Goal: Task Accomplishment & Management: Complete application form

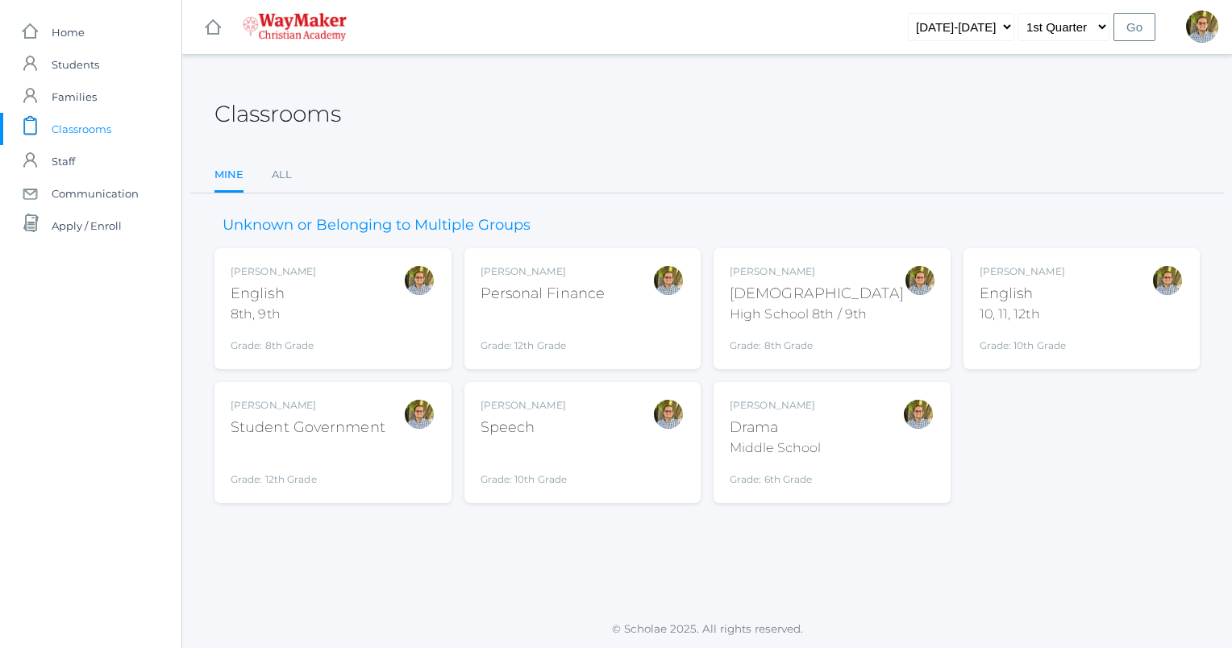
click at [850, 284] on div "Bible" at bounding box center [817, 294] width 174 height 22
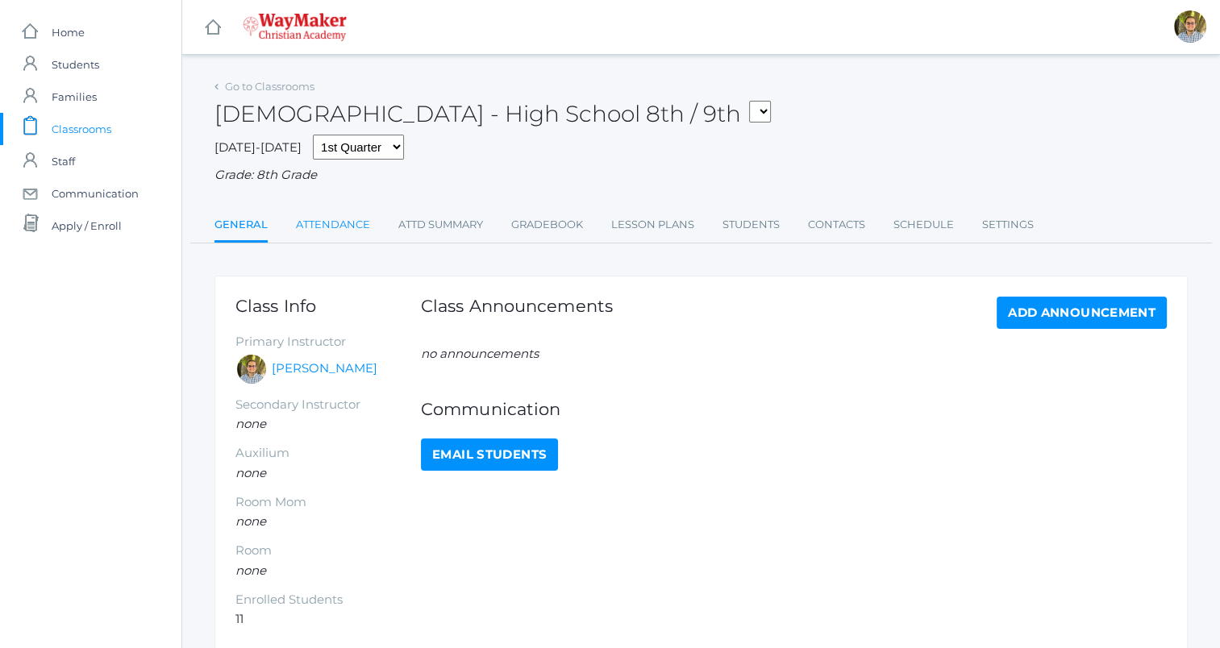
click at [340, 225] on link "Attendance" at bounding box center [333, 225] width 74 height 32
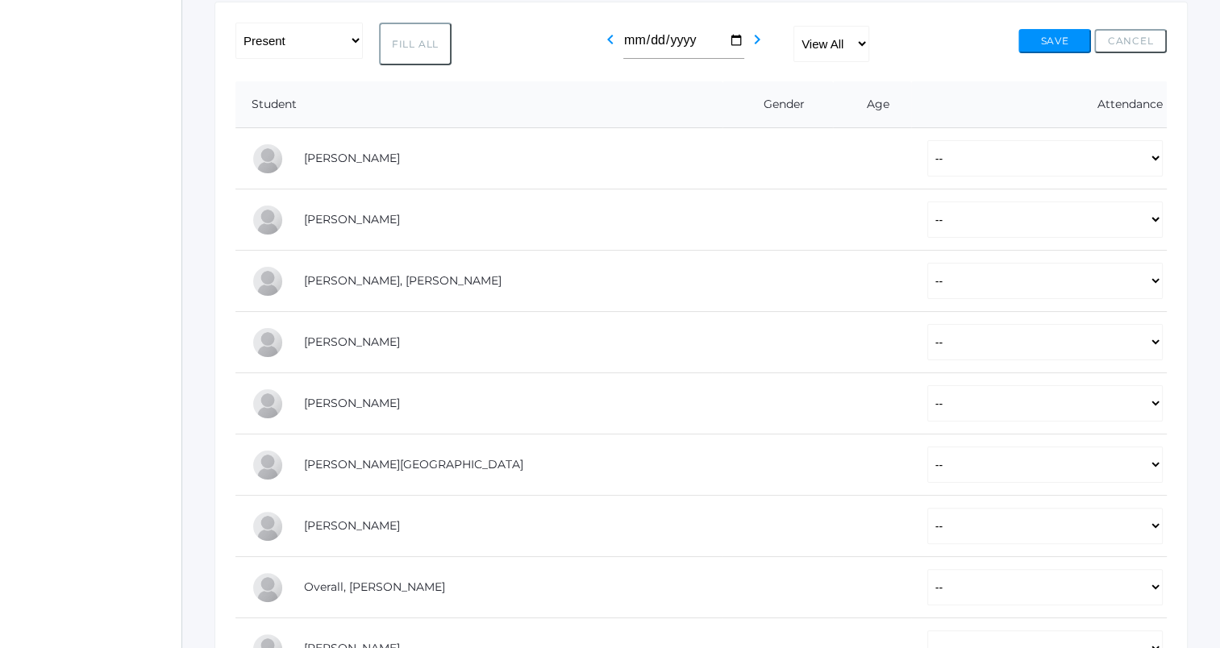
scroll to position [274, 0]
click at [927, 223] on select "-- Present Tardy Excused Tardy Unexcused Absent Excused Absent Unexcused" at bounding box center [1044, 220] width 235 height 36
select select "P"
click at [927, 202] on select "-- Present Tardy Excused Tardy Unexcused Absent Excused Absent Unexcused" at bounding box center [1044, 220] width 235 height 36
click at [927, 281] on select "-- Present Tardy Excused Tardy Unexcused Absent Excused Absent Unexcused" at bounding box center [1044, 281] width 235 height 36
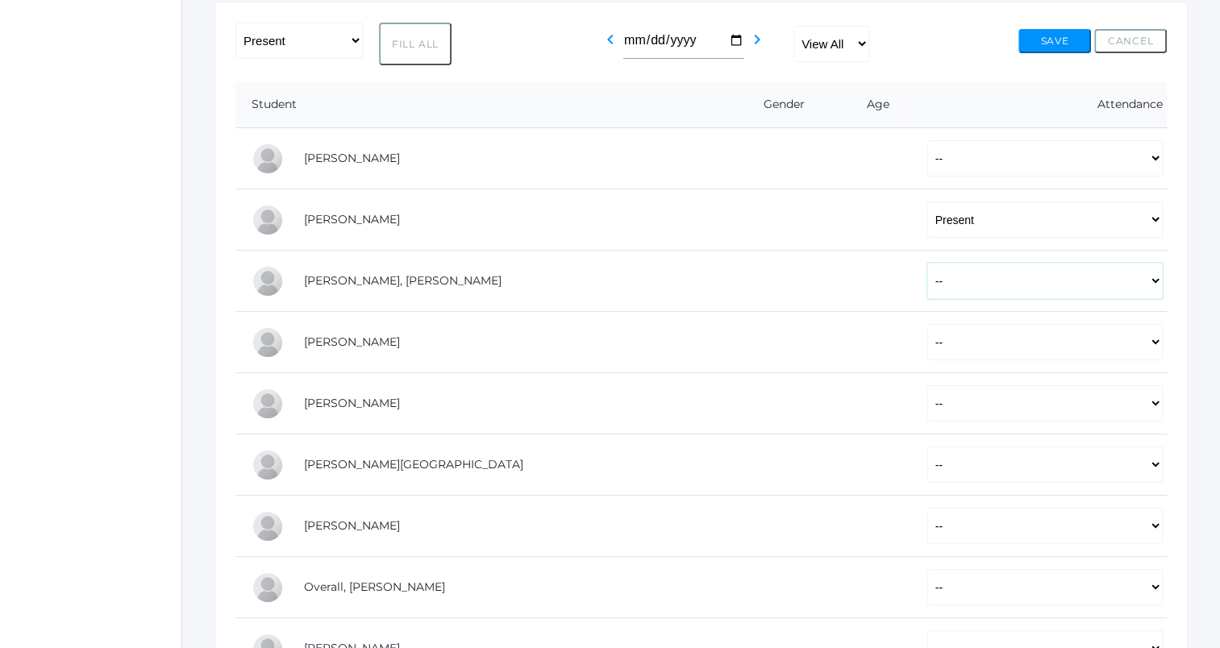
select select "P"
click at [927, 263] on select "-- Present Tardy Excused Tardy Unexcused Absent Excused Absent Unexcused" at bounding box center [1044, 281] width 235 height 36
click at [927, 343] on select "-- Present Tardy Excused Tardy Unexcused Absent Excused Absent Unexcused" at bounding box center [1044, 342] width 235 height 36
select select "P"
click at [927, 324] on select "-- Present Tardy Excused Tardy Unexcused Absent Excused Absent Unexcused" at bounding box center [1044, 342] width 235 height 36
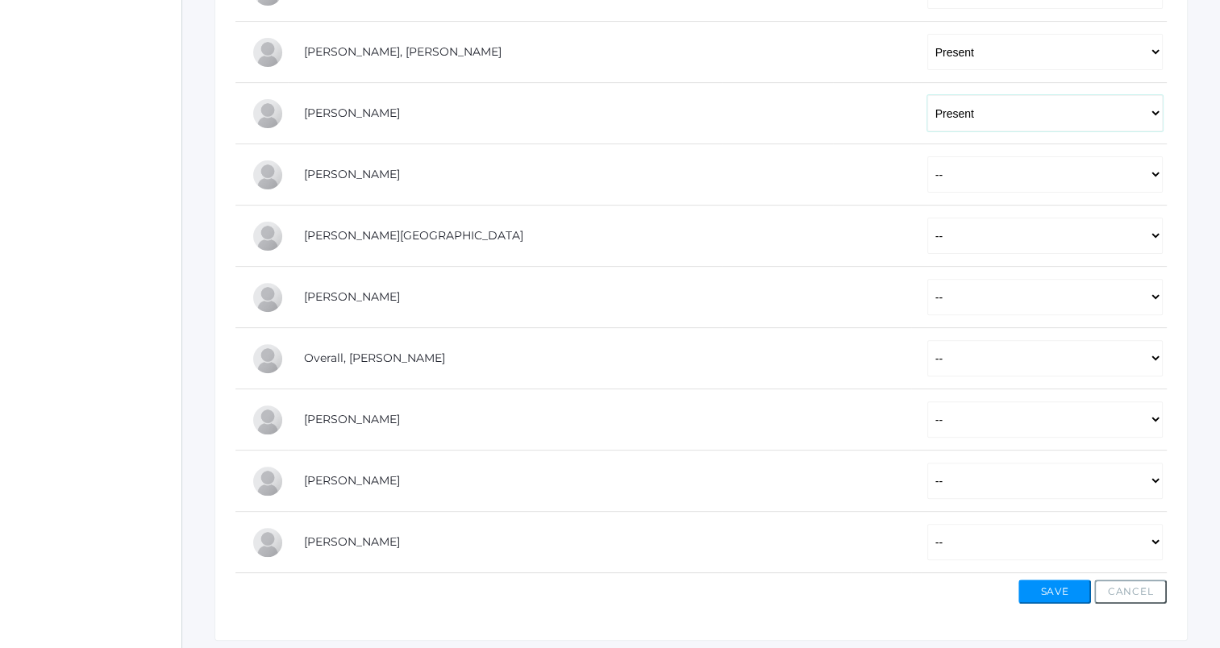
scroll to position [516, 0]
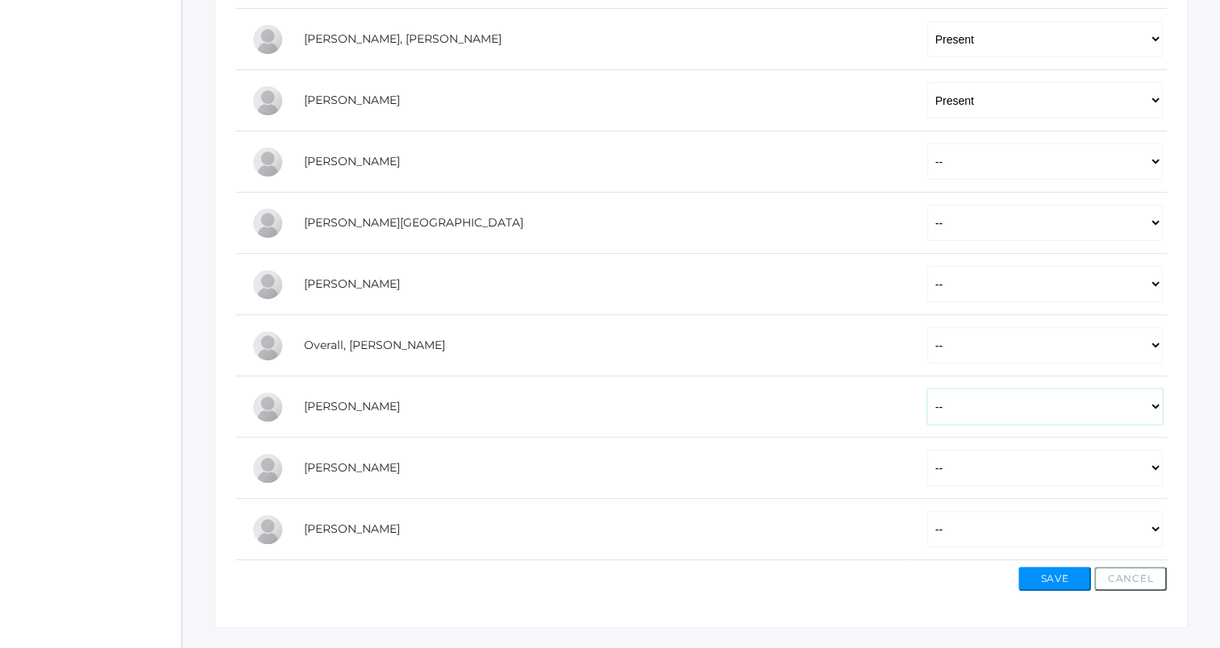
click at [932, 401] on select "-- Present Tardy Excused Tardy Unexcused Absent Excused Absent Unexcused" at bounding box center [1044, 407] width 235 height 36
select select "P"
click at [927, 389] on select "-- Present Tardy Excused Tardy Unexcused Absent Excused Absent Unexcused" at bounding box center [1044, 407] width 235 height 36
click at [938, 472] on select "-- Present Tardy Excused Tardy Unexcused Absent Excused Absent Unexcused" at bounding box center [1044, 468] width 235 height 36
select select "P"
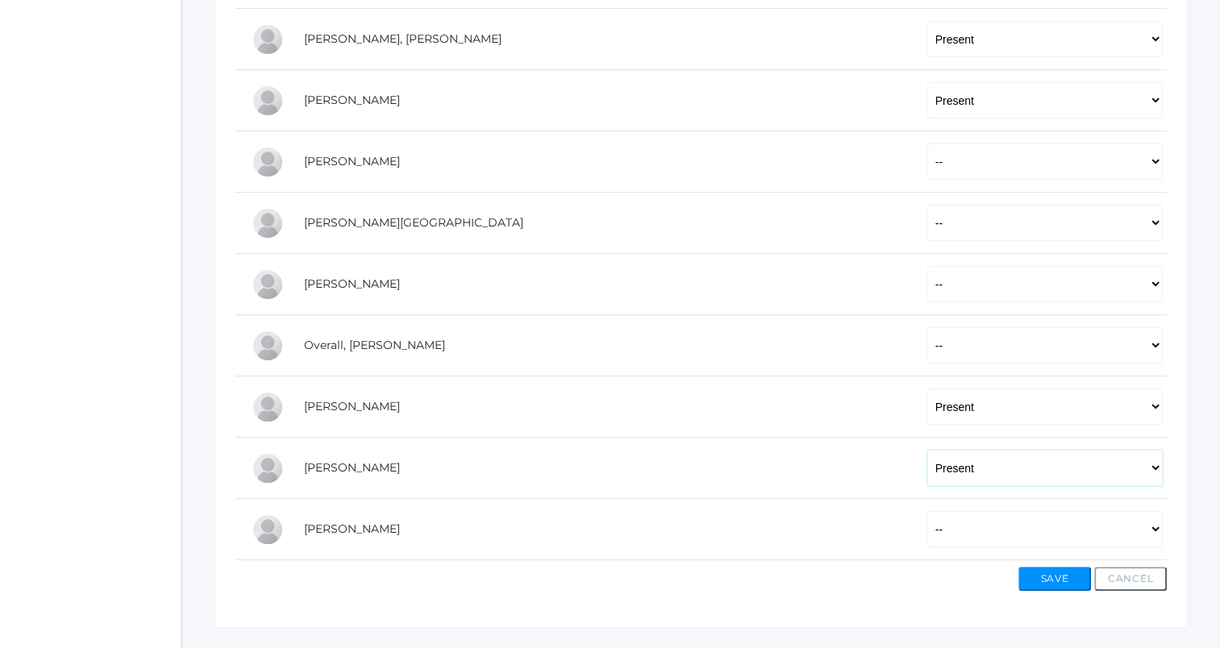
click at [927, 450] on select "-- Present Tardy Excused Tardy Unexcused Absent Excused Absent Unexcused" at bounding box center [1044, 468] width 235 height 36
click at [933, 518] on select "-- Present Tardy Excused Tardy Unexcused Absent Excused Absent Unexcused" at bounding box center [1044, 529] width 235 height 36
select select "P"
click at [927, 511] on select "-- Present Tardy Excused Tardy Unexcused Absent Excused Absent Unexcused" at bounding box center [1044, 529] width 235 height 36
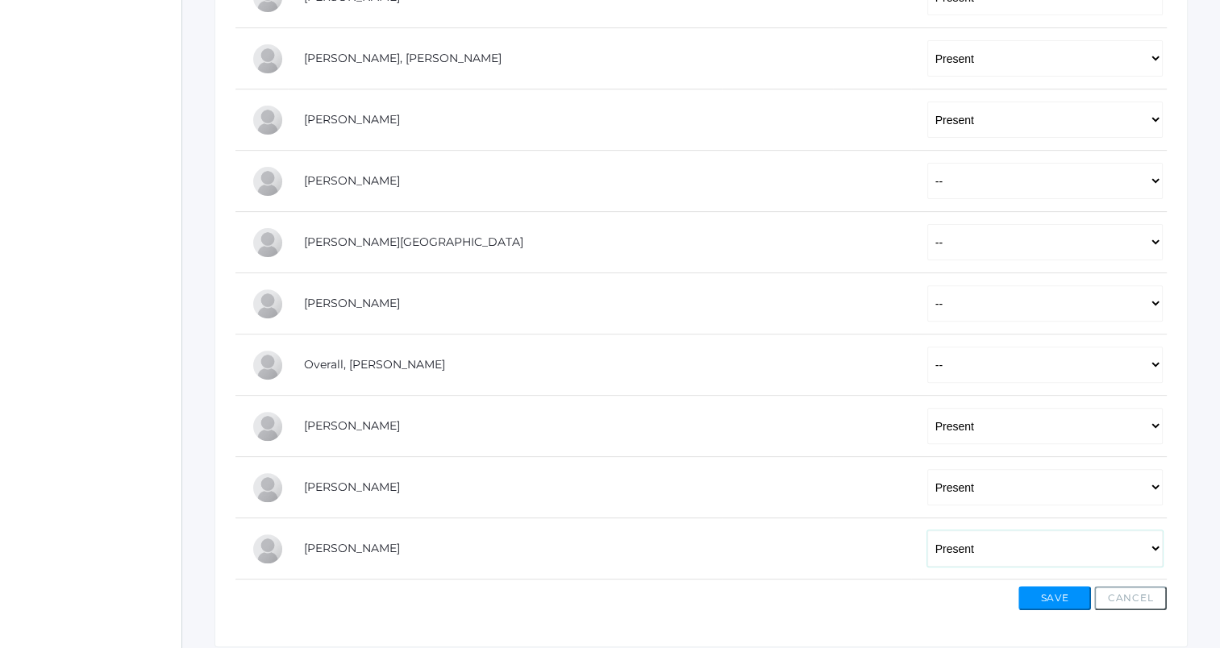
scroll to position [498, 0]
click at [1037, 599] on button "Save" at bounding box center [1054, 597] width 73 height 24
